Goal: Complete application form

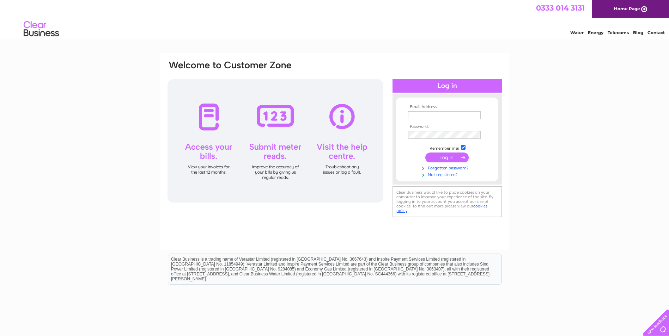
click at [443, 175] on link "Not registered?" at bounding box center [448, 174] width 80 height 7
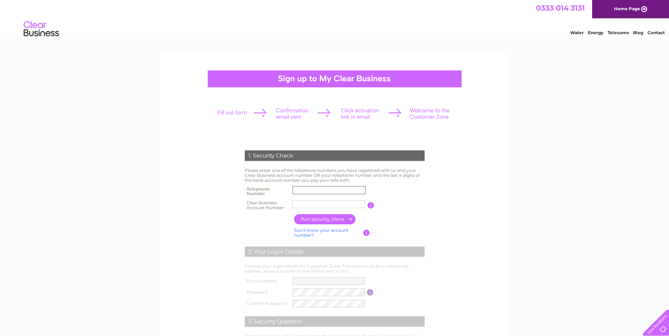
click at [309, 188] on input "text" at bounding box center [328, 190] width 73 height 8
type input "01313804955"
drag, startPoint x: 323, startPoint y: 207, endPoint x: 271, endPoint y: 203, distance: 51.6
click at [271, 203] on tr "Clear Business Account Number Aspen Adv You will find your account number on th…" at bounding box center [334, 205] width 183 height 14
type input "30316716"
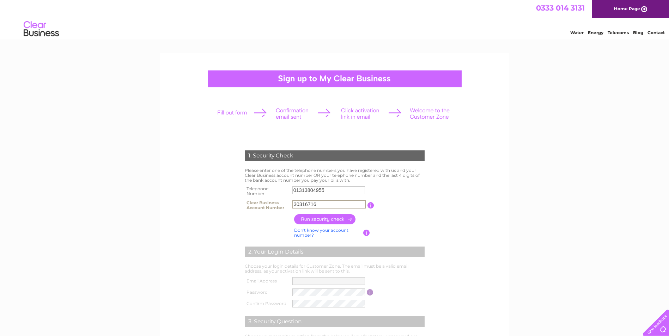
click at [332, 220] on input "button" at bounding box center [325, 219] width 62 height 10
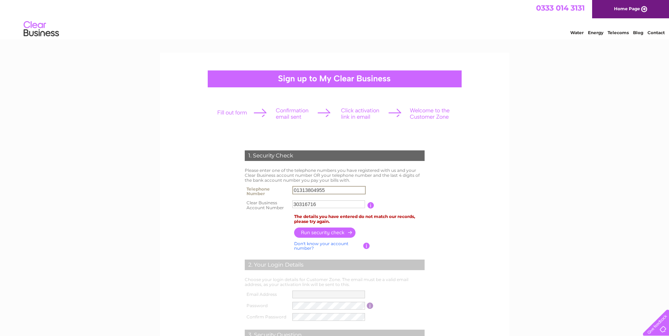
drag, startPoint x: 296, startPoint y: 190, endPoint x: 289, endPoint y: 190, distance: 7.1
click at [289, 190] on tr "Telephone Number 01313804955" at bounding box center [334, 191] width 183 height 14
type input "1313804955"
click at [330, 232] on input "button" at bounding box center [325, 232] width 62 height 10
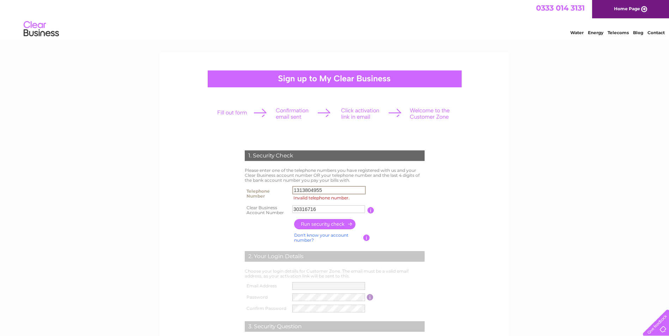
drag, startPoint x: 332, startPoint y: 190, endPoint x: 264, endPoint y: 192, distance: 68.4
click at [264, 192] on tr "Telephone Number 1313804955 Invalid telephone number." at bounding box center [334, 193] width 183 height 19
click at [318, 192] on input "Invalid telephone number." at bounding box center [328, 190] width 73 height 8
click at [300, 222] on input "button" at bounding box center [325, 224] width 62 height 10
drag, startPoint x: 320, startPoint y: 191, endPoint x: 278, endPoint y: 187, distance: 41.8
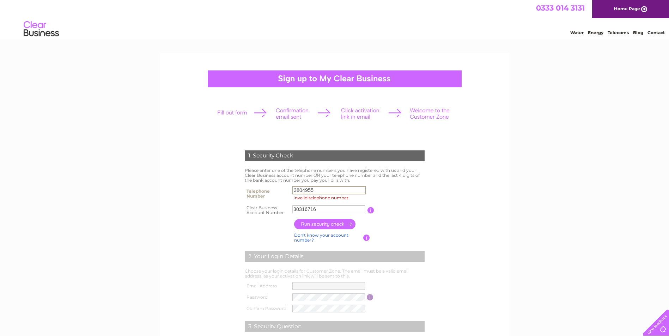
click at [278, 187] on tr "Telephone Number 3804955 Invalid telephone number." at bounding box center [334, 193] width 183 height 19
click at [297, 191] on input "3804955" at bounding box center [328, 190] width 73 height 8
click at [344, 190] on input "01313804955" at bounding box center [328, 190] width 73 height 8
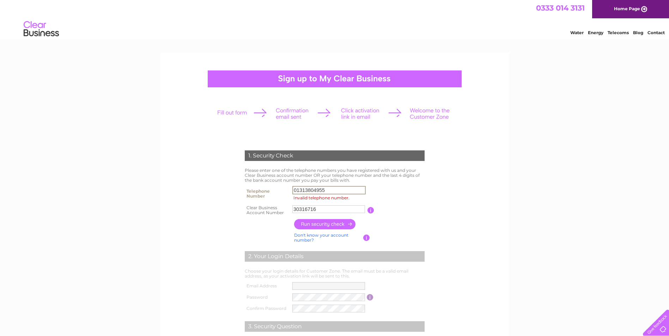
click at [419, 186] on table "Telephone Number 01313804955 Invalid telephone number. Clear Business Account N…" at bounding box center [334, 200] width 183 height 33
click at [349, 209] on input "30316716" at bounding box center [328, 209] width 73 height 8
click at [332, 191] on input "01313804955" at bounding box center [328, 190] width 73 height 8
drag, startPoint x: 324, startPoint y: 189, endPoint x: 265, endPoint y: 187, distance: 58.9
click at [265, 187] on tr "Telephone Number 01313804955 Invalid telephone number." at bounding box center [334, 193] width 183 height 19
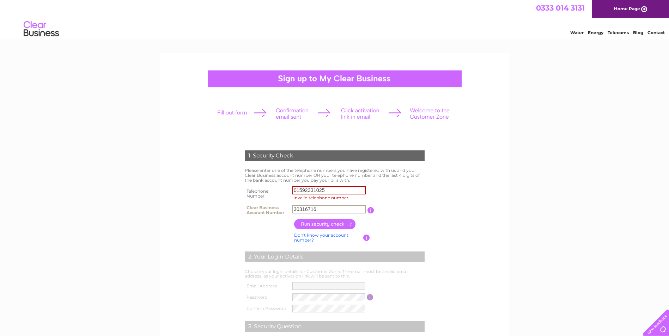
click at [332, 225] on input "button" at bounding box center [325, 224] width 62 height 10
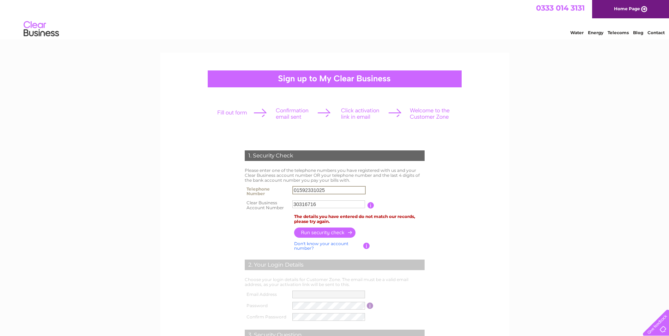
drag, startPoint x: 333, startPoint y: 192, endPoint x: 282, endPoint y: 189, distance: 50.8
click at [282, 189] on tr "Telephone Number 01592331025" at bounding box center [334, 191] width 183 height 14
click at [318, 232] on input "button" at bounding box center [325, 233] width 62 height 10
drag, startPoint x: 332, startPoint y: 189, endPoint x: 275, endPoint y: 190, distance: 57.1
click at [275, 190] on tr "Telephone Number 01313084955" at bounding box center [334, 191] width 183 height 14
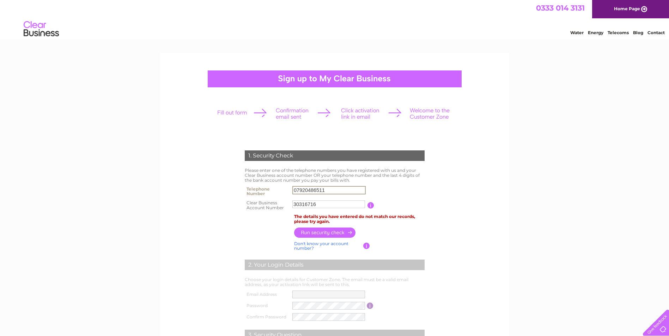
type input "07920486511"
click at [467, 223] on form "1. Security Check Please enter one of the telephone numbers you have registered…" at bounding box center [335, 274] width 336 height 277
click at [310, 232] on input "button" at bounding box center [325, 232] width 62 height 10
click at [561, 9] on span "0333 014 3131" at bounding box center [560, 8] width 49 height 9
drag, startPoint x: 522, startPoint y: 7, endPoint x: 588, endPoint y: 6, distance: 66.3
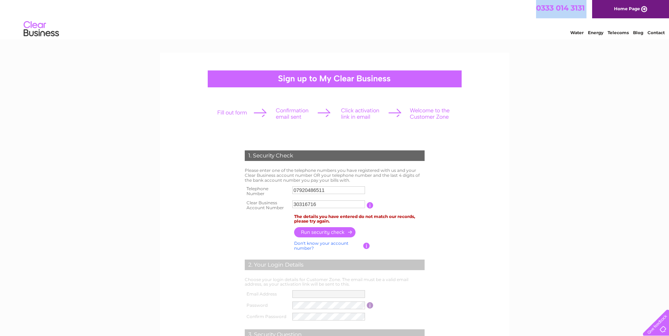
click at [588, 6] on div "0333 014 3131 Home Page" at bounding box center [334, 9] width 669 height 18
copy div "0333 014 3131"
